Goal: Task Accomplishment & Management: Use online tool/utility

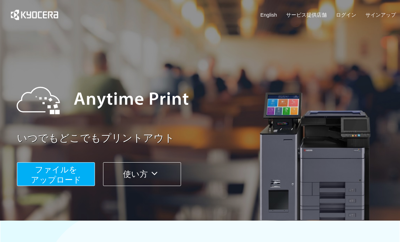
click at [65, 172] on span "ファイルを ​​アップロード" at bounding box center [56, 174] width 51 height 19
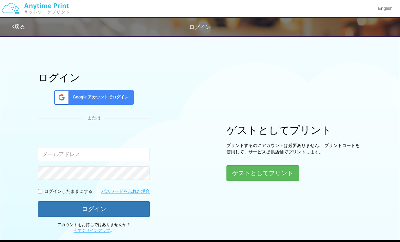
click at [276, 170] on button "ゲストとしてプリント" at bounding box center [262, 173] width 73 height 16
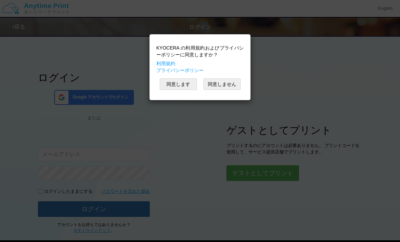
click at [183, 84] on button "同意します" at bounding box center [178, 84] width 37 height 12
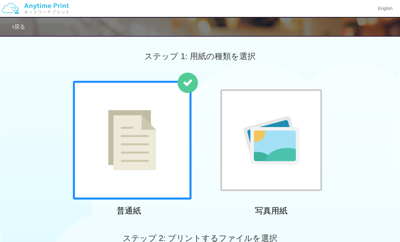
click at [156, 153] on img at bounding box center [132, 140] width 48 height 60
click at [148, 138] on img at bounding box center [132, 140] width 48 height 60
click at [156, 150] on img at bounding box center [132, 140] width 48 height 60
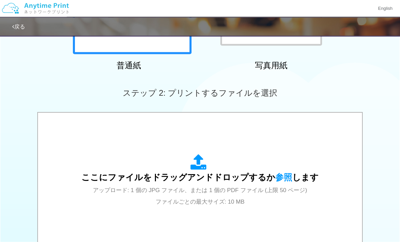
scroll to position [145, 0]
click at [220, 177] on span "ここにファイルをドラッグアンドドロップするか 参照 します" at bounding box center [199, 176] width 237 height 9
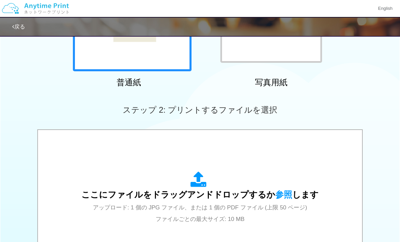
click at [237, 178] on div "ここにファイルをドラッグアンドドロップするか 参照 します アップロード: 1 個の JPG ファイル、または 1 個の PDF ファイル (上限 50 ペー…" at bounding box center [199, 197] width 237 height 53
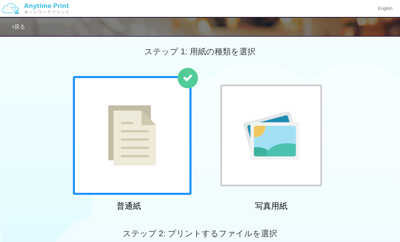
scroll to position [0, 0]
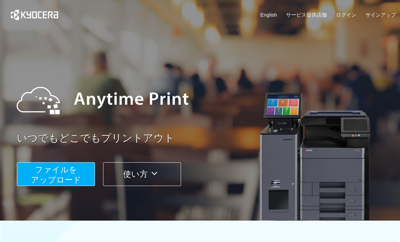
click at [59, 178] on span "ファイルを ​​アップロード" at bounding box center [56, 174] width 51 height 19
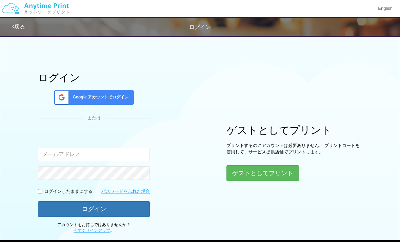
click at [273, 167] on button "ゲストとしてプリント" at bounding box center [262, 173] width 73 height 16
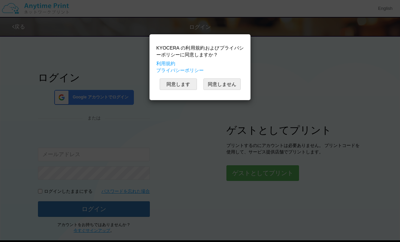
click at [177, 80] on button "同意します" at bounding box center [178, 84] width 37 height 12
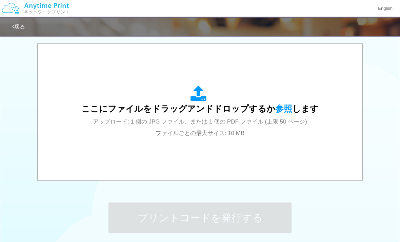
scroll to position [214, 0]
click at [240, 125] on div "ここにファイルをドラッグアンドドロップするか 参照 します アップロード: 1 個の JPG ファイル、または 1 個の PDF ファイル (上限 50 ペー…" at bounding box center [199, 111] width 237 height 53
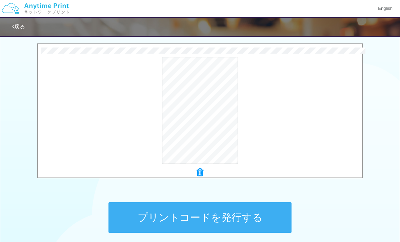
click at [261, 218] on button "プリントコードを発行する" at bounding box center [199, 217] width 183 height 31
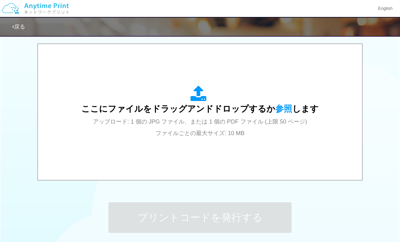
scroll to position [0, 0]
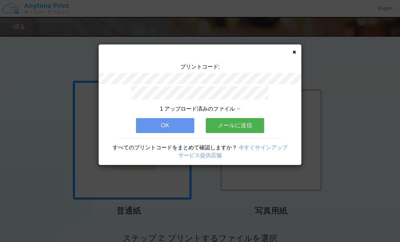
click at [168, 123] on button "OK" at bounding box center [165, 125] width 58 height 15
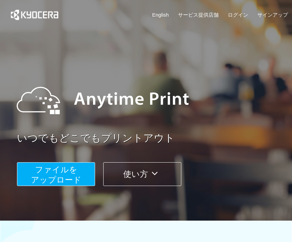
click at [59, 174] on button "ファイルを ​​アップロード" at bounding box center [56, 174] width 78 height 24
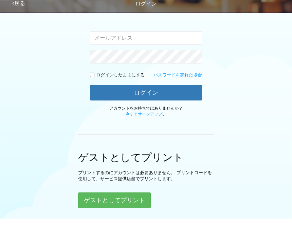
scroll to position [163, 0]
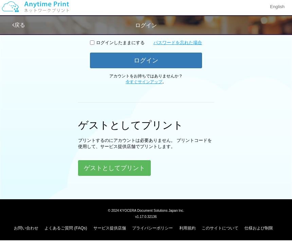
click at [131, 166] on button "ゲストとしてプリント" at bounding box center [114, 170] width 73 height 16
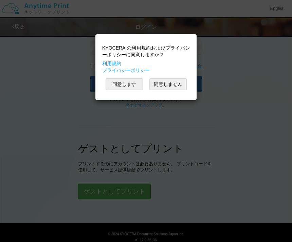
click at [124, 78] on button "同意します" at bounding box center [123, 84] width 37 height 12
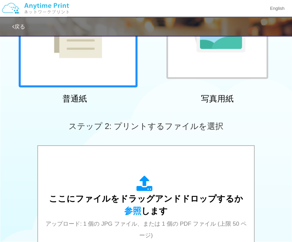
scroll to position [112, 0]
click at [167, 194] on div "ここにファイルをドラッグアンドドロップするか 参照 します アップロード: 1 個の JPG ファイル、または 1 個の PDF ファイル (上限 50 ペー…" at bounding box center [146, 213] width 202 height 77
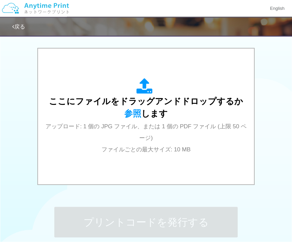
scroll to position [209, 0]
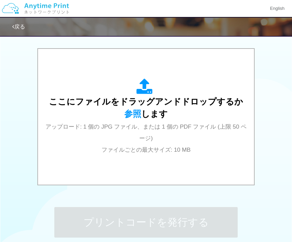
click at [199, 136] on div "ここにファイルをドラッグアンドドロップするか 参照 します アップロード: 1 個の JPG ファイル、または 1 個の PDF ファイル (上限 50 ペー…" at bounding box center [146, 116] width 202 height 77
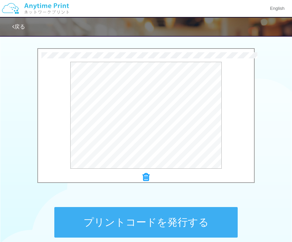
click at [169, 225] on button "プリントコードを発行する" at bounding box center [145, 222] width 183 height 31
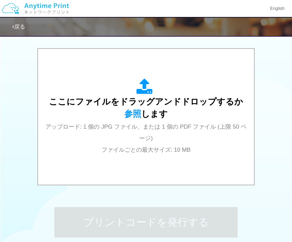
scroll to position [0, 0]
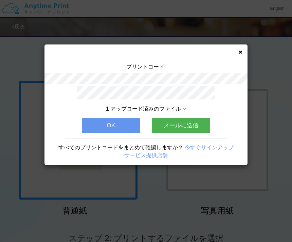
click at [123, 127] on button "OK" at bounding box center [111, 125] width 58 height 15
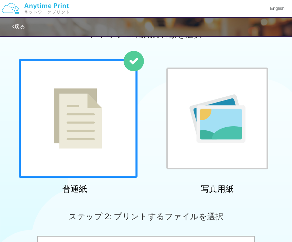
scroll to position [13, 0]
